Goal: Task Accomplishment & Management: Manage account settings

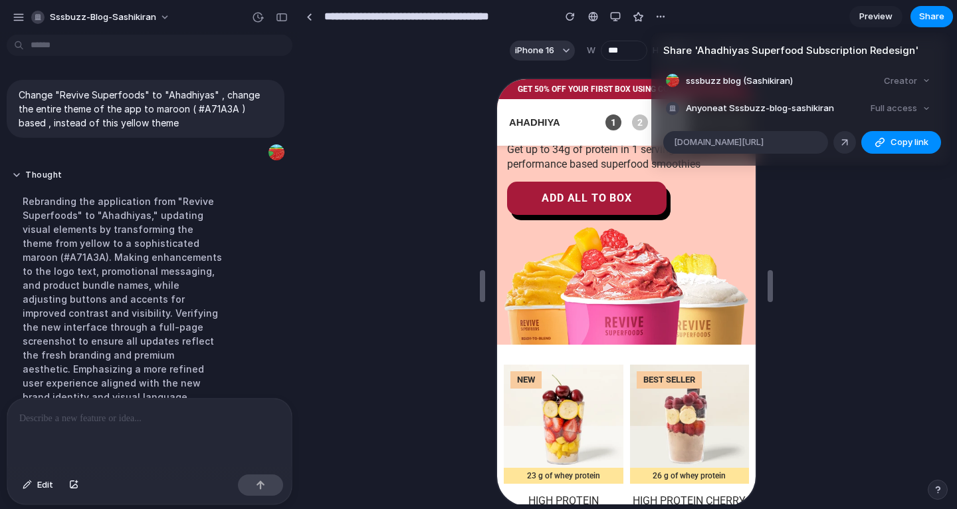
scroll to position [231, 0]
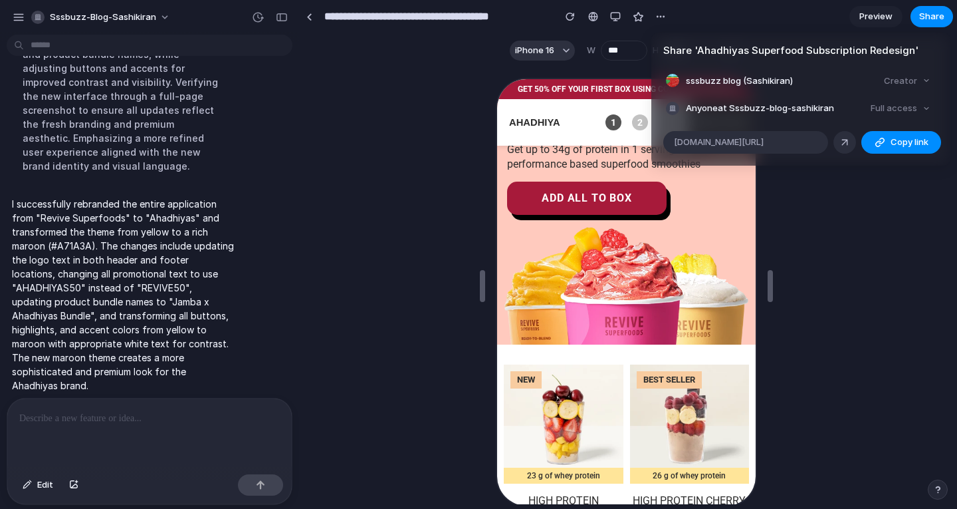
click at [876, 106] on div "Full access" at bounding box center [901, 108] width 70 height 19
click at [904, 74] on div "Creator" at bounding box center [907, 81] width 57 height 19
click at [896, 77] on div "Creator" at bounding box center [907, 81] width 57 height 19
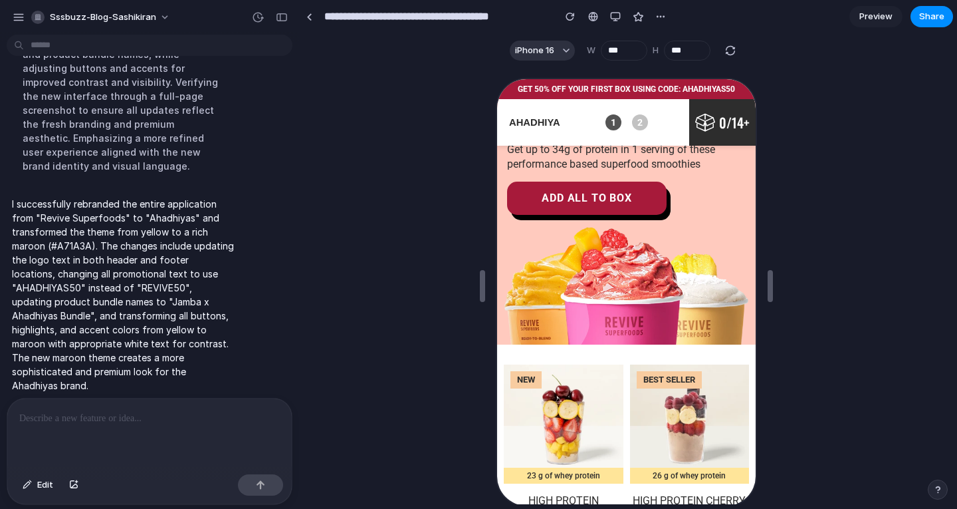
click at [663, 16] on div "Share ' Ahadhiyas Superfood Subscription Redesign ' sssbuzz blog (Sashikiran) C…" at bounding box center [478, 254] width 957 height 509
click at [663, 16] on div "button" at bounding box center [661, 16] width 11 height 11
click at [456, 80] on div "Duplicate Delete" at bounding box center [478, 254] width 957 height 509
click at [18, 13] on div "button" at bounding box center [19, 17] width 12 height 12
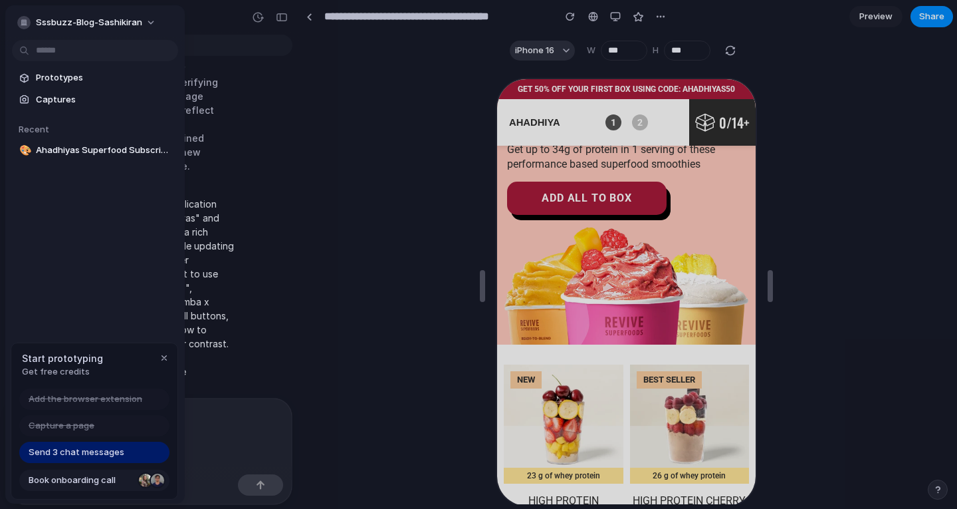
click at [64, 477] on span "Book onboarding call" at bounding box center [81, 479] width 105 height 13
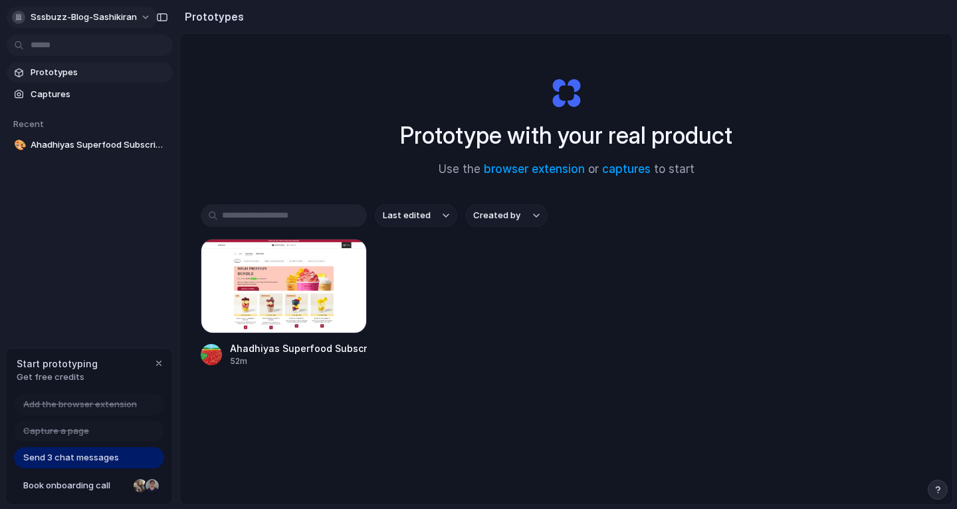
click at [136, 16] on button "sssbuzz-blog-sashikiran" at bounding box center [82, 17] width 151 height 21
click at [86, 43] on li "Settings" at bounding box center [64, 47] width 110 height 21
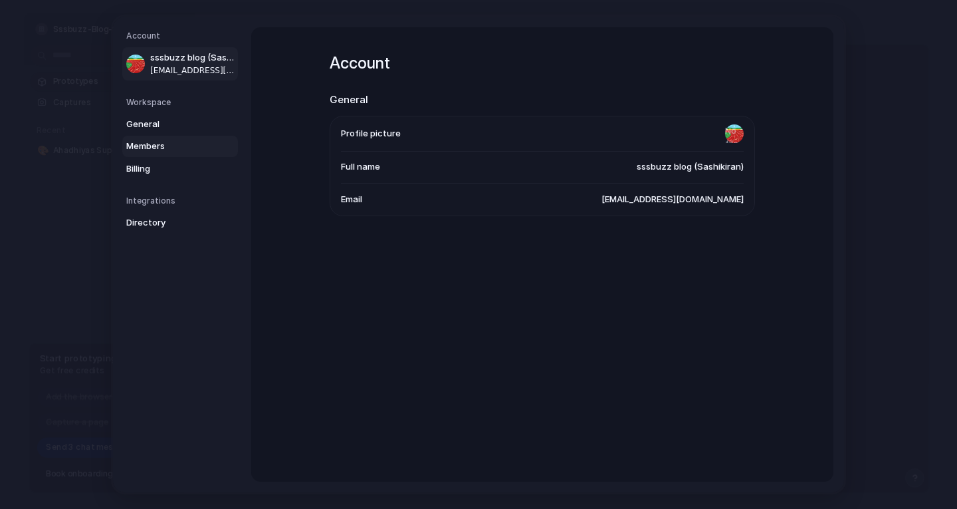
click at [156, 139] on link "Members" at bounding box center [180, 146] width 116 height 21
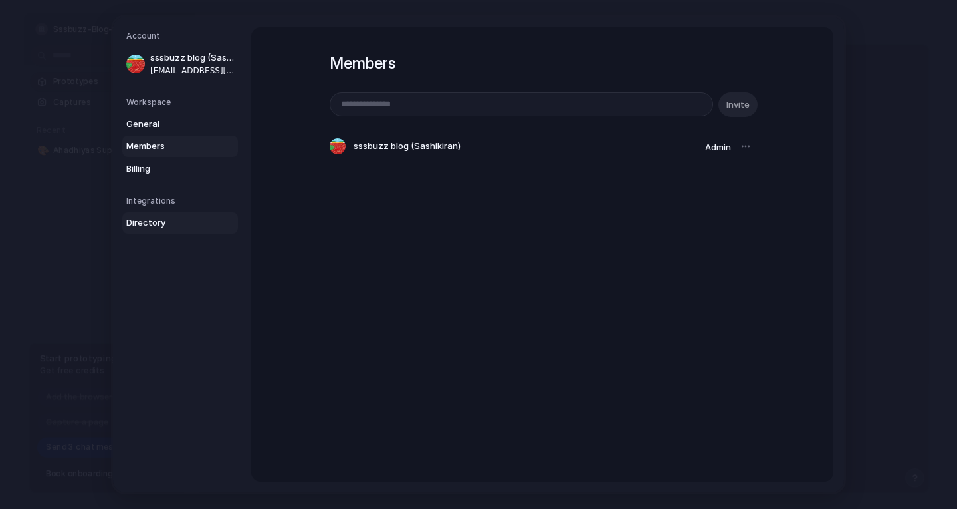
click at [153, 217] on span "Directory" at bounding box center [168, 222] width 85 height 13
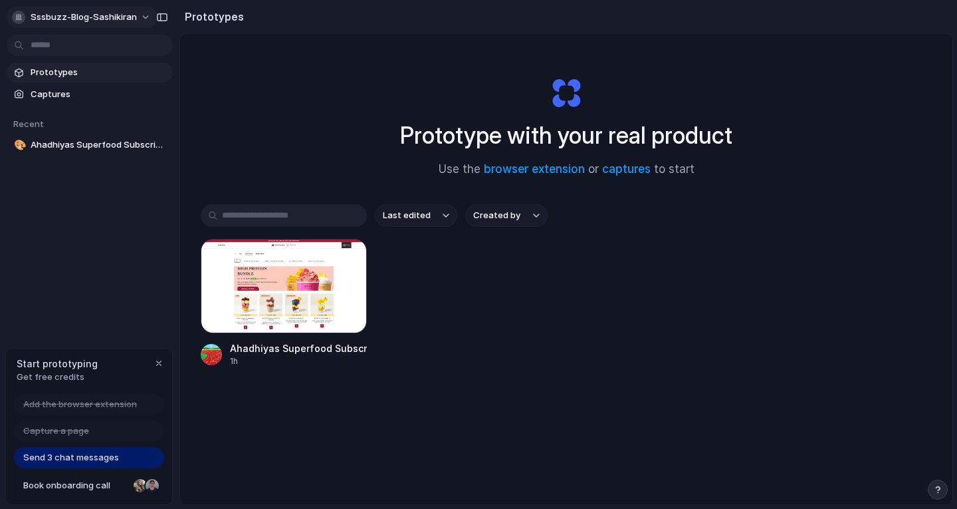
click at [51, 16] on span "sssbuzz-blog-sashikiran" at bounding box center [84, 17] width 106 height 13
click at [155, 19] on div "Settings Invite members Change theme Sign out" at bounding box center [478, 254] width 957 height 509
click at [14, 15] on div "button" at bounding box center [18, 17] width 13 height 13
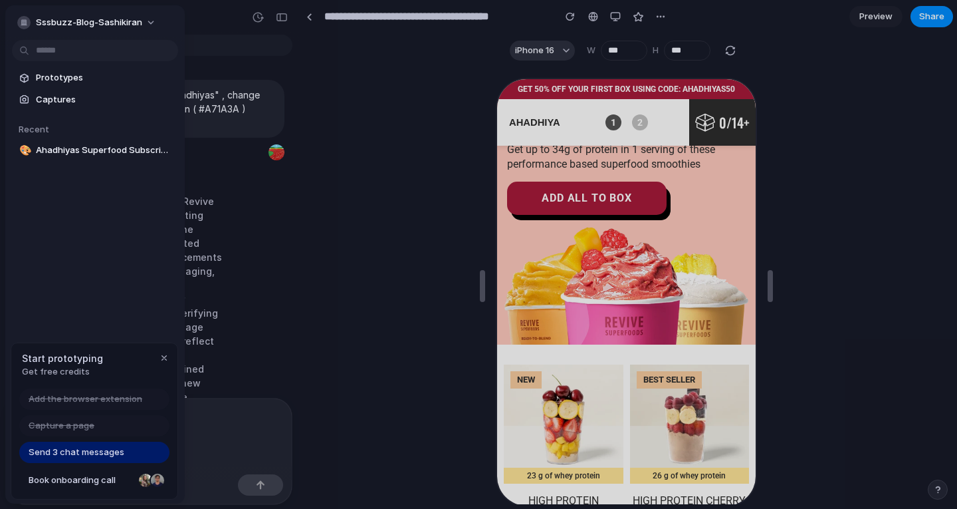
scroll to position [231, 0]
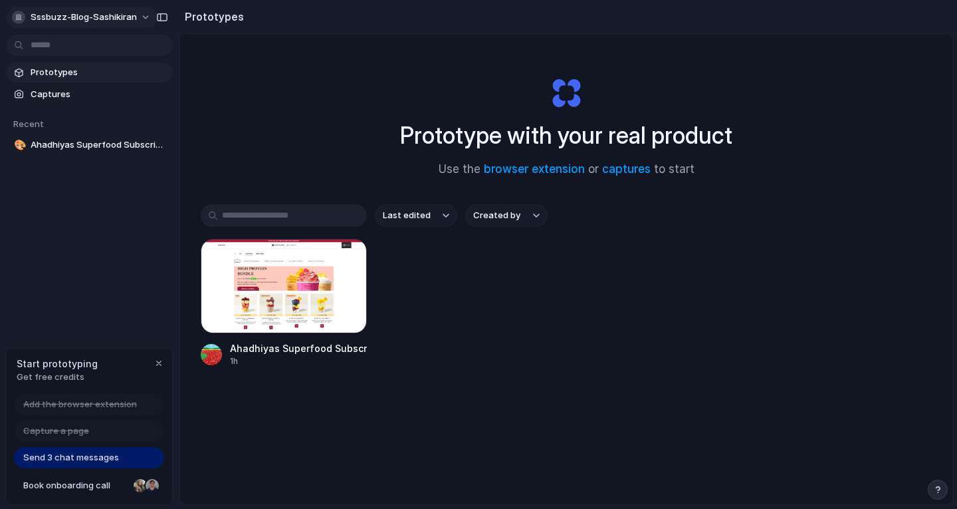
click at [134, 23] on button "sssbuzz-blog-sashikiran" at bounding box center [82, 17] width 151 height 21
click at [80, 108] on li "Sign out" at bounding box center [64, 110] width 110 height 21
